Goal: Task Accomplishment & Management: Use online tool/utility

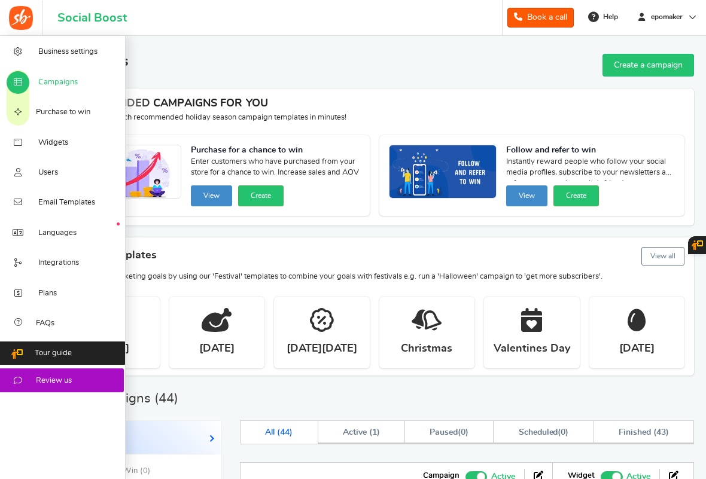
click at [59, 84] on span "Campaigns" at bounding box center [57, 82] width 39 height 11
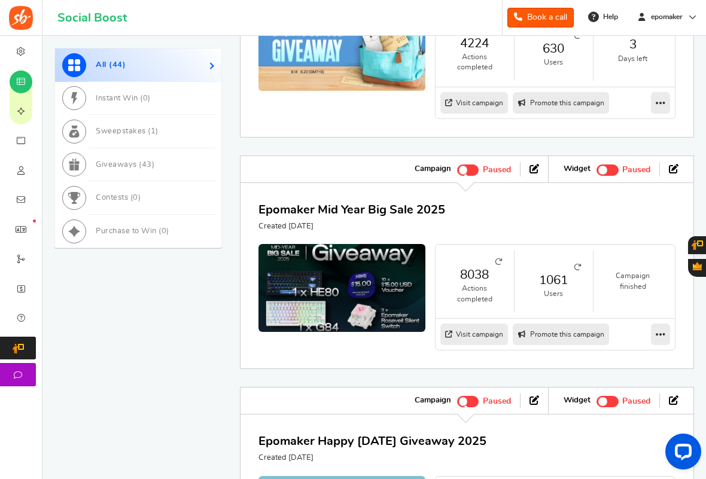
scroll to position [359, 0]
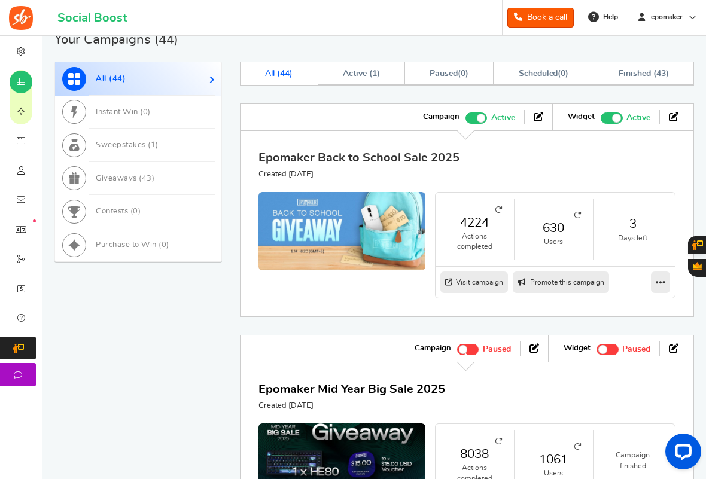
click at [416, 158] on link "Epomaker Back to School Sale 2025" at bounding box center [358, 158] width 201 height 12
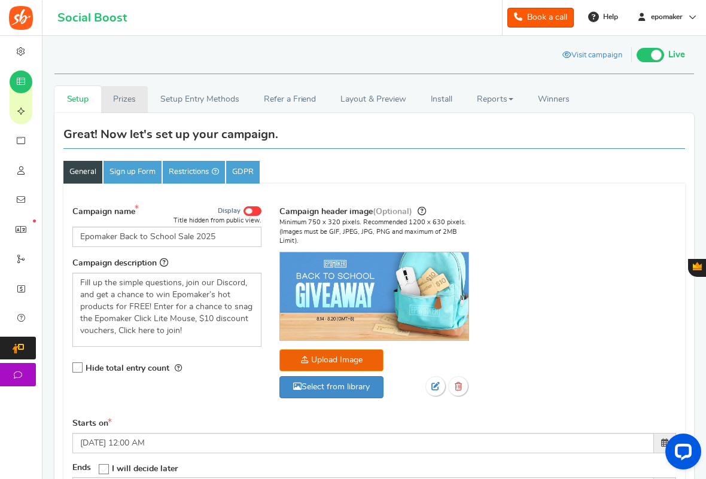
click at [133, 99] on link "Prizes" at bounding box center [124, 99] width 47 height 27
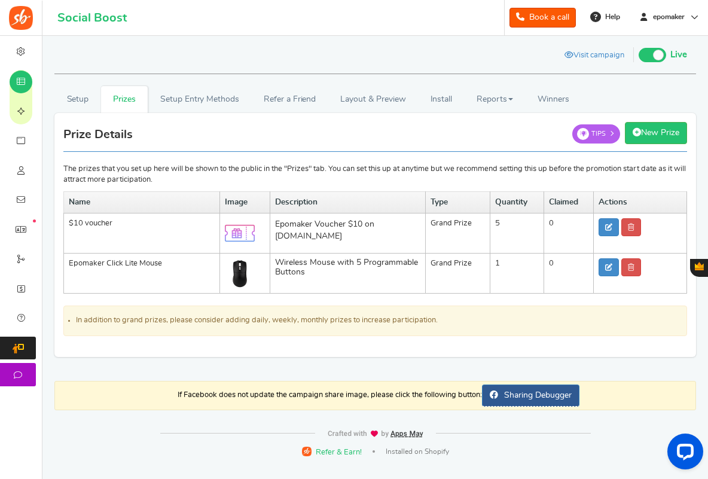
click at [173, 84] on div "Setup Prizes Setup Entry Methods Reward Setup Refer a Friend Layout & Preview L…" at bounding box center [375, 204] width 660 height 330
click at [179, 92] on link "Setup Entry Methods" at bounding box center [199, 99] width 103 height 27
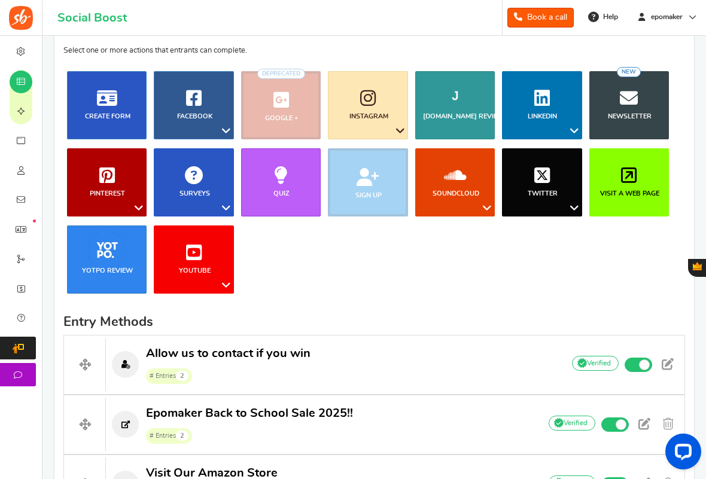
scroll to position [239, 0]
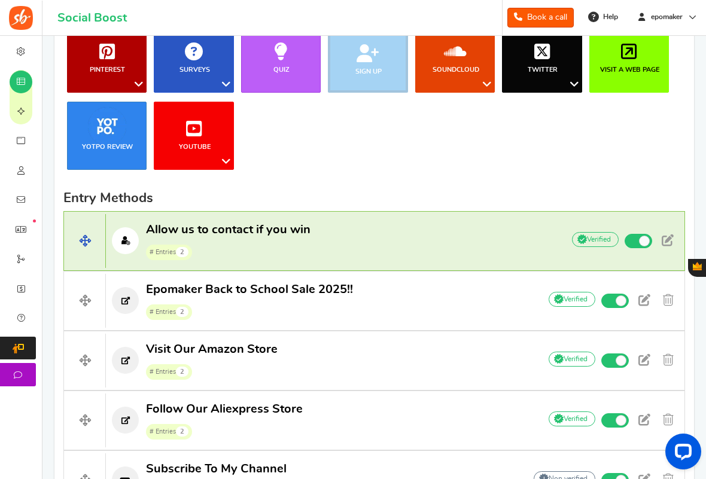
click at [362, 223] on p "Allow us to contact if you win # Entries 2" at bounding box center [328, 241] width 445 height 38
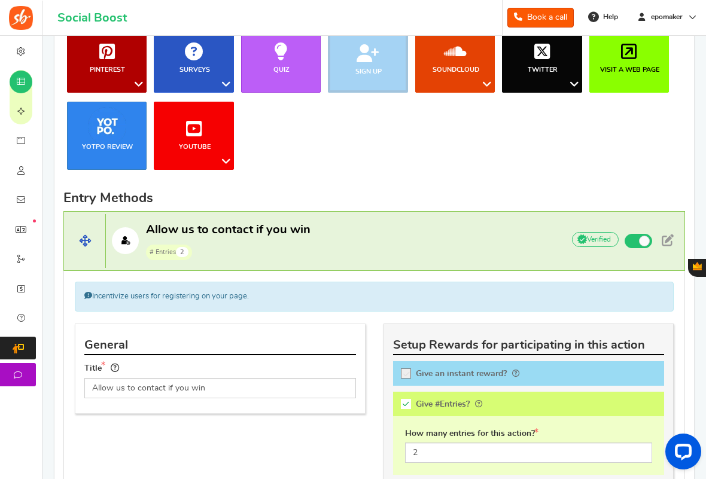
click at [362, 223] on p "Allow us to contact if you win # Entries 2" at bounding box center [328, 241] width 445 height 38
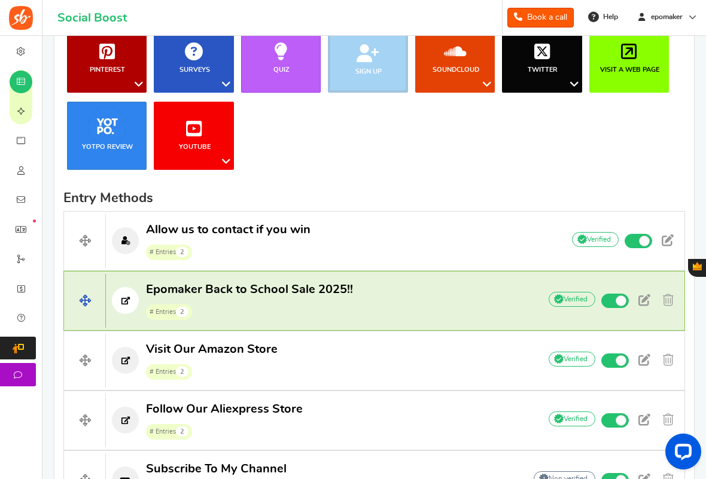
click at [318, 295] on span "Epomaker Back to School Sale 2025!!" at bounding box center [249, 289] width 207 height 12
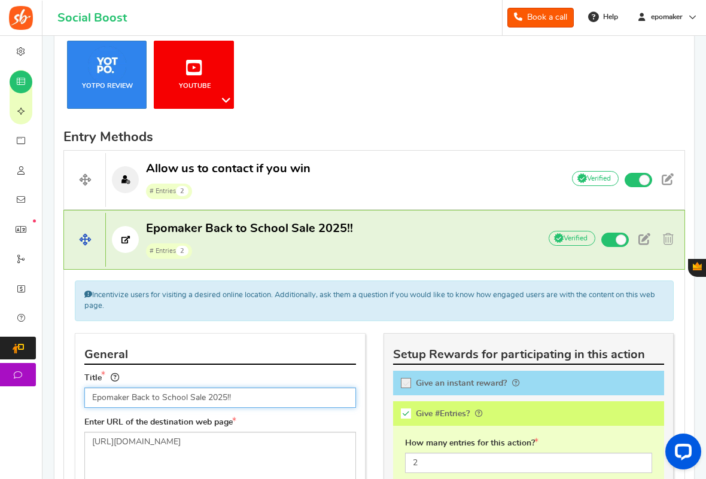
scroll to position [359, 0]
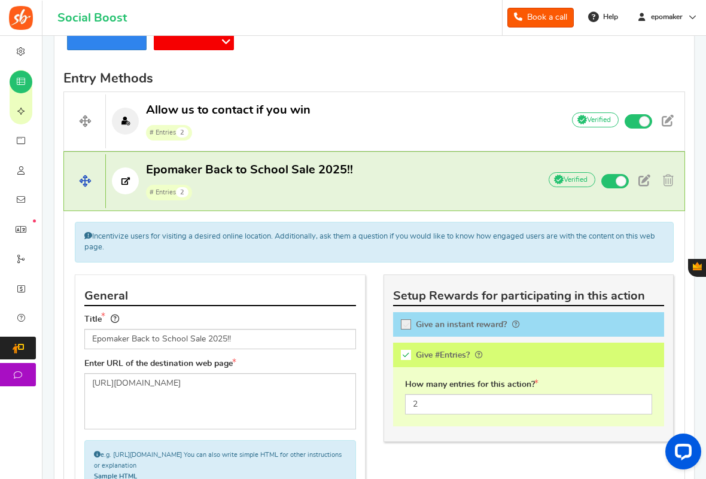
click at [337, 180] on span "Epomaker Back to School Sale 2025!! # Entries 2" at bounding box center [249, 181] width 207 height 38
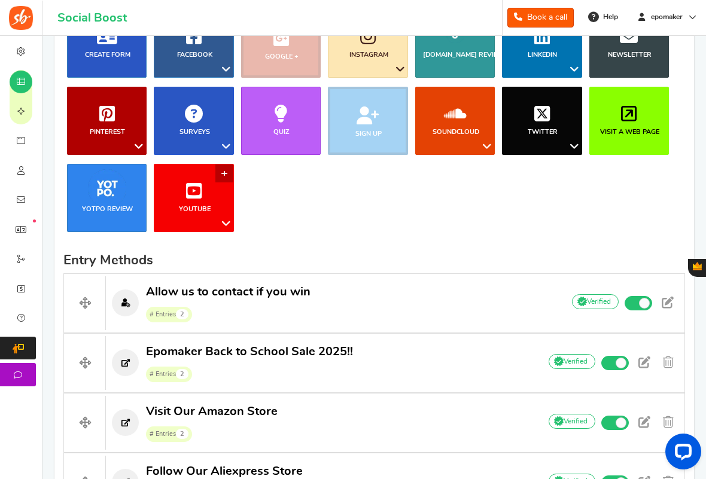
scroll to position [179, 0]
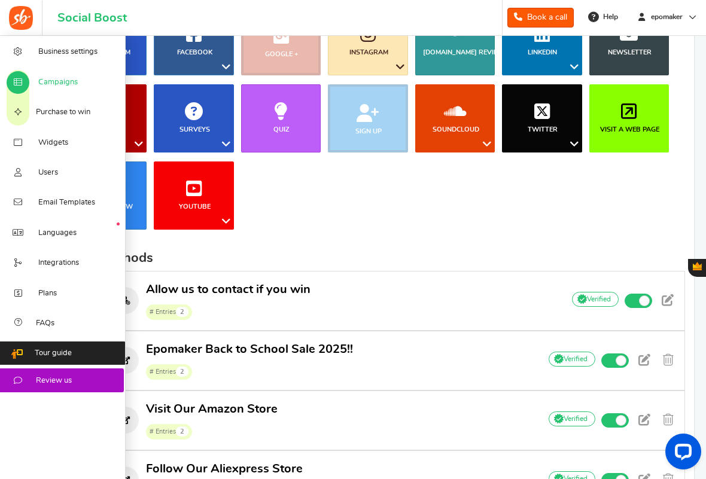
click at [45, 81] on span "Campaigns" at bounding box center [57, 82] width 39 height 11
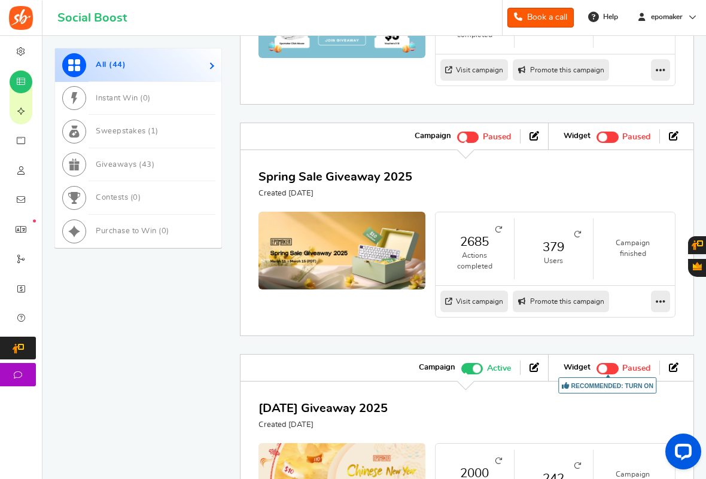
scroll to position [1224, 0]
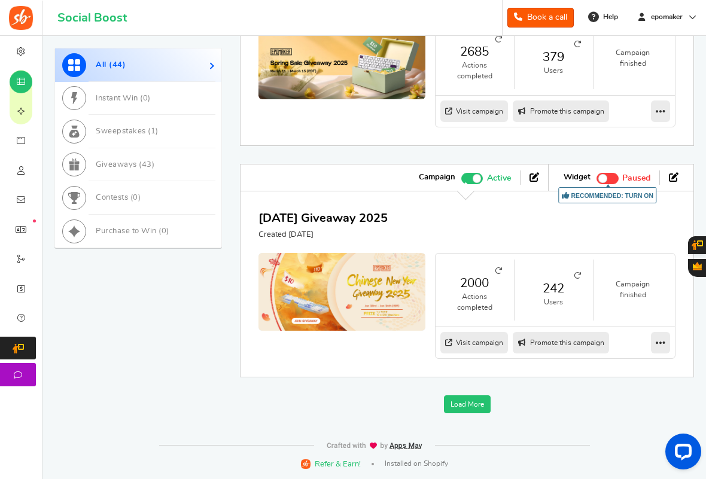
click at [484, 402] on link "Load More" at bounding box center [467, 404] width 47 height 18
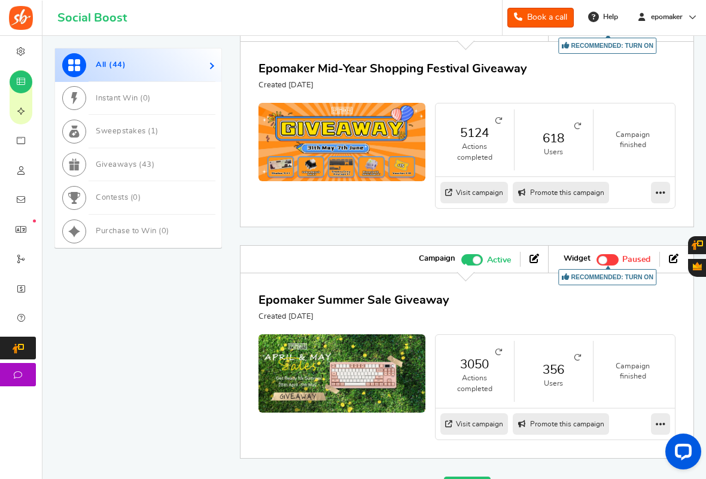
scroll to position [2382, 0]
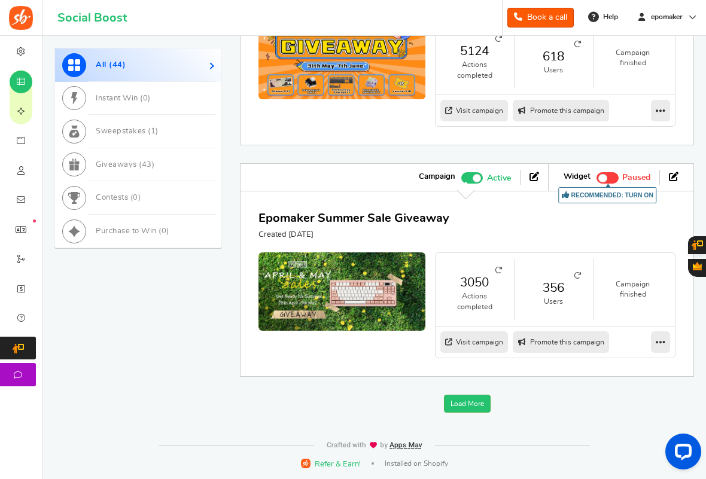
click at [491, 402] on div "Load More" at bounding box center [467, 404] width 454 height 18
click at [470, 401] on link "Load More" at bounding box center [467, 404] width 47 height 18
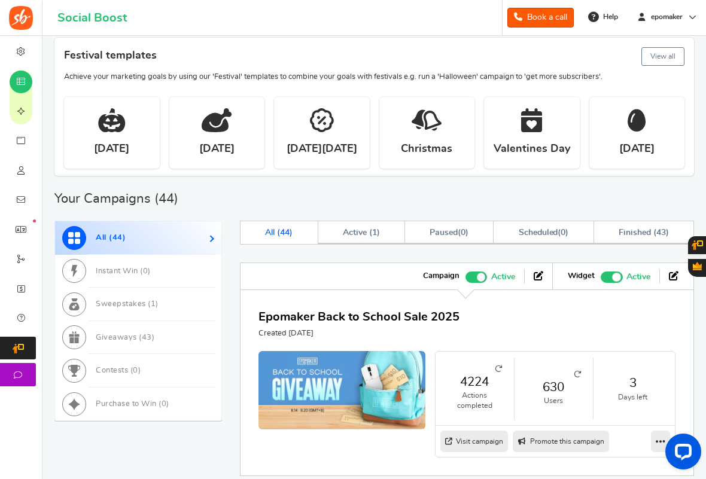
scroll to position [109, 0]
